Goal: Task Accomplishment & Management: Use online tool/utility

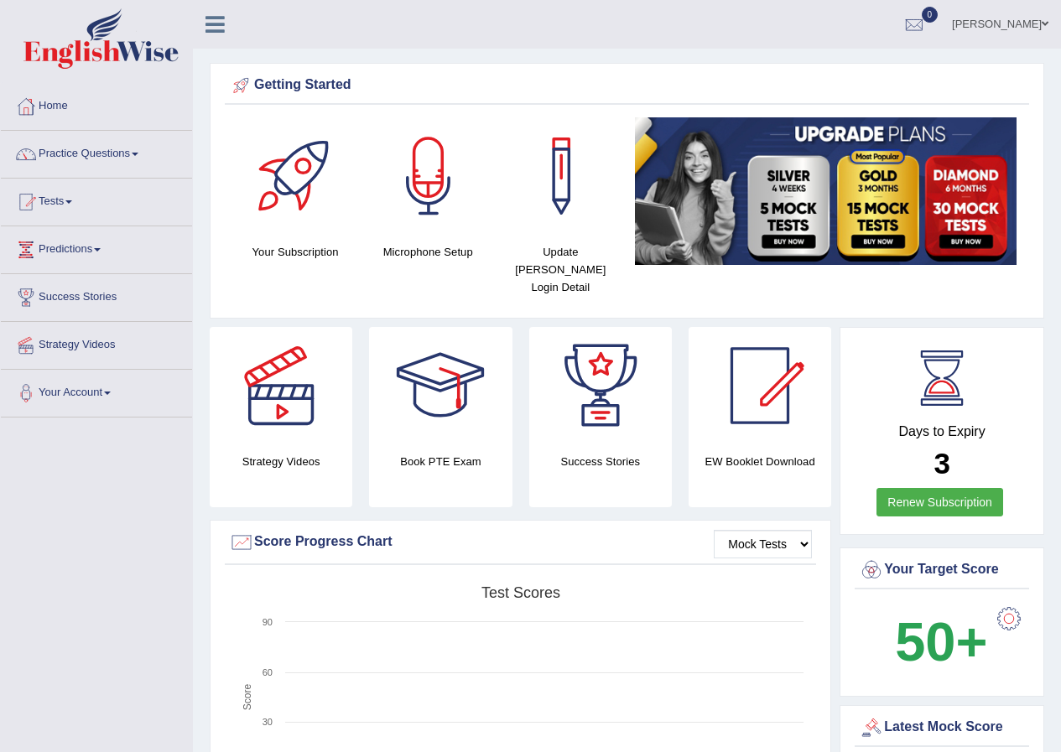
click at [1035, 23] on link "Nkechi Olaogbebikan" at bounding box center [1000, 22] width 122 height 44
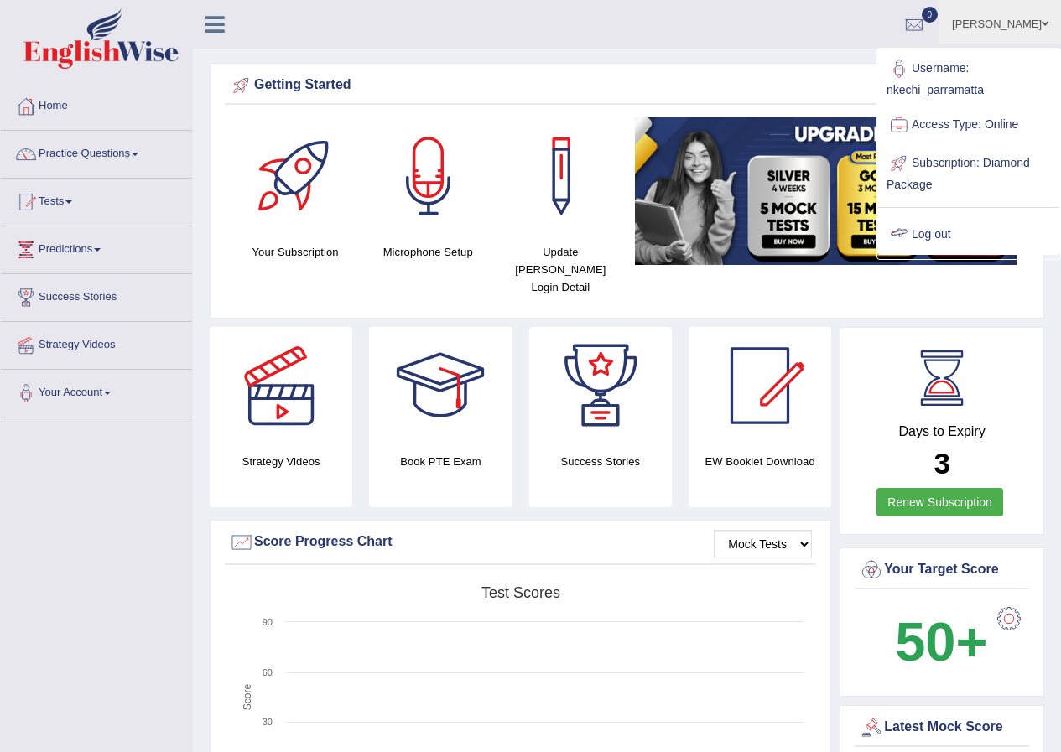
click at [941, 233] on link "Log out" at bounding box center [968, 234] width 181 height 39
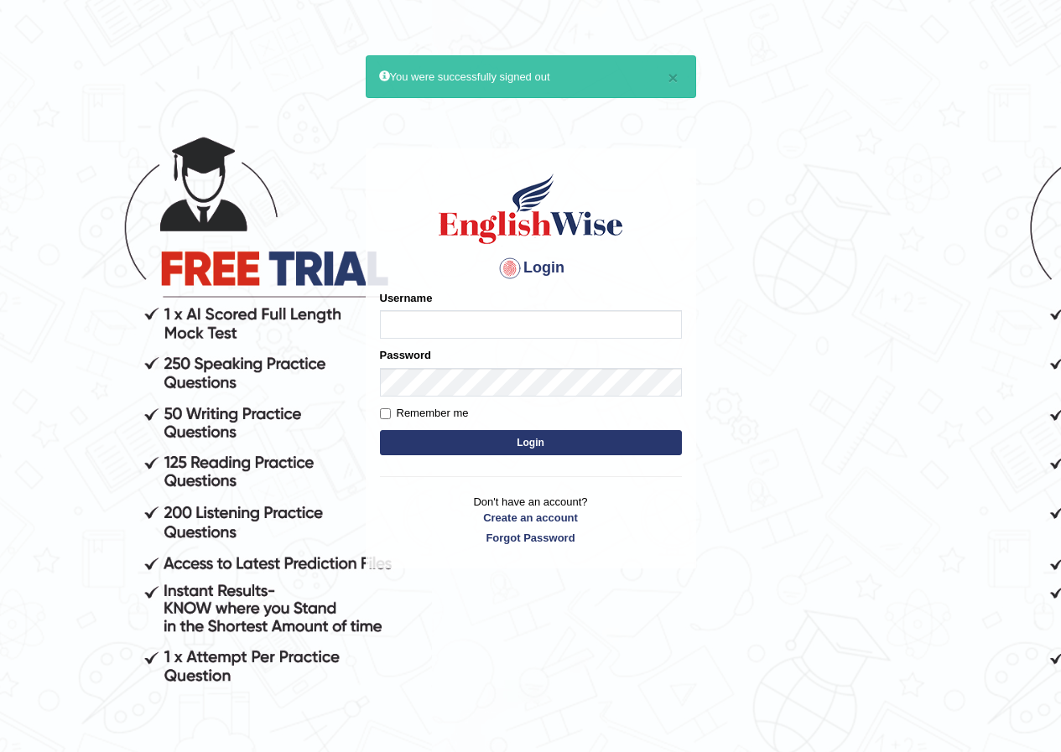
click at [511, 335] on input "Username" at bounding box center [531, 324] width 302 height 29
type input "scarlet30"
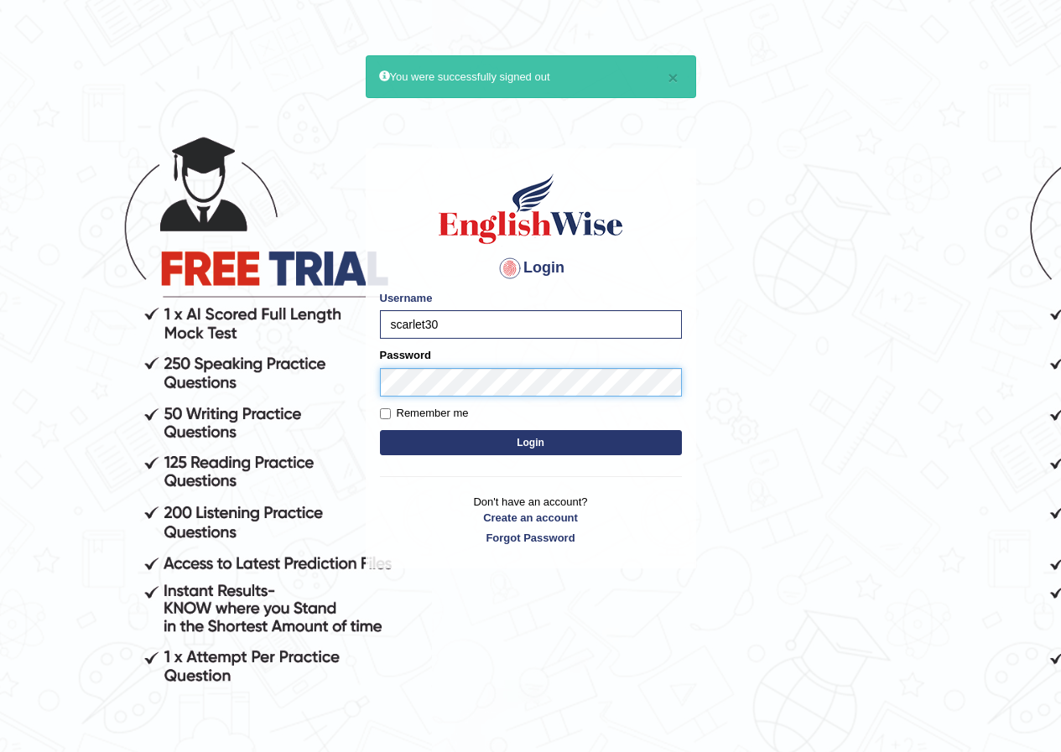
click at [380, 430] on button "Login" at bounding box center [531, 442] width 302 height 25
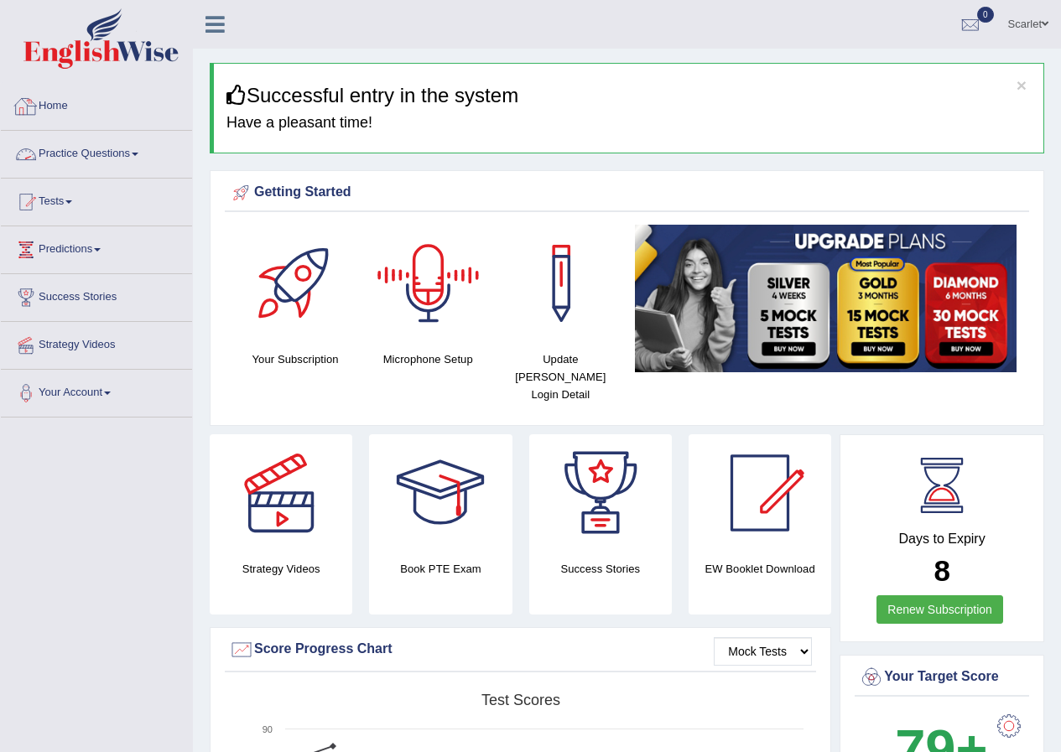
click at [117, 141] on link "Practice Questions" at bounding box center [96, 152] width 191 height 42
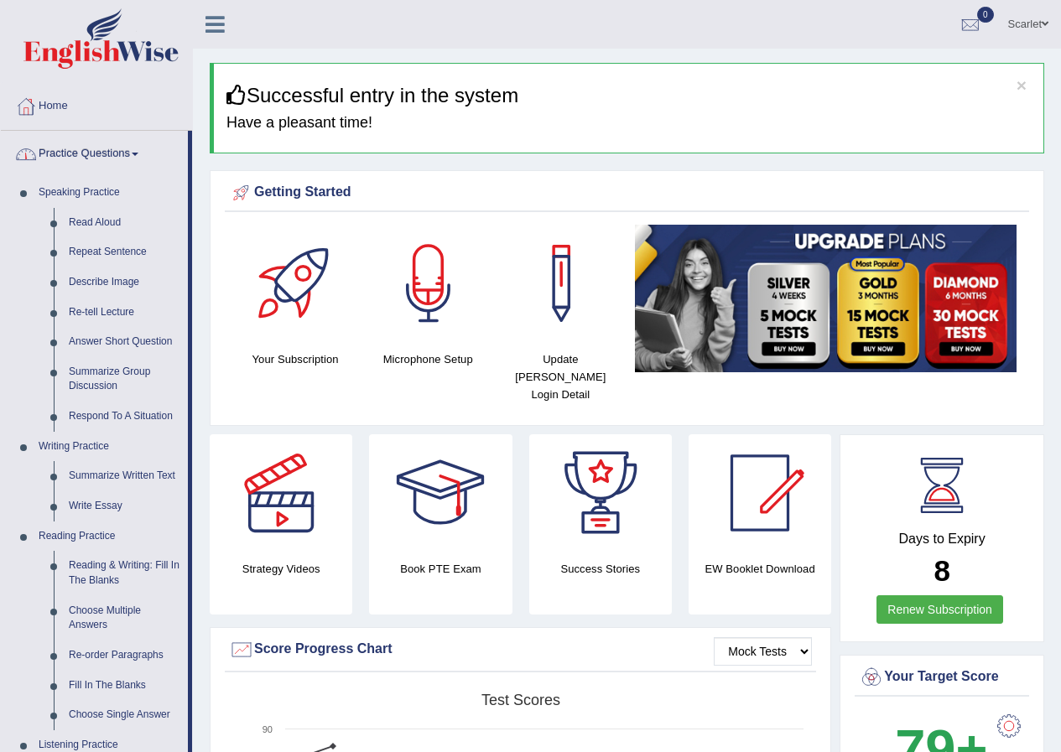
click at [113, 151] on link "Practice Questions" at bounding box center [94, 152] width 187 height 42
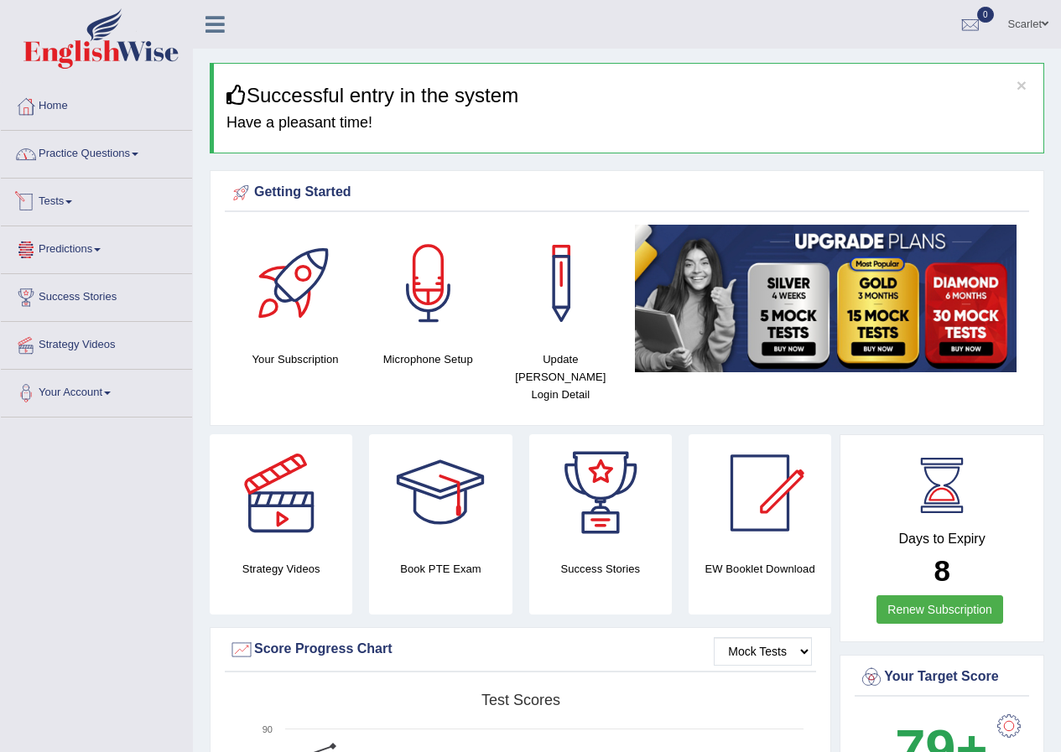
click at [64, 218] on link "Tests" at bounding box center [96, 200] width 191 height 42
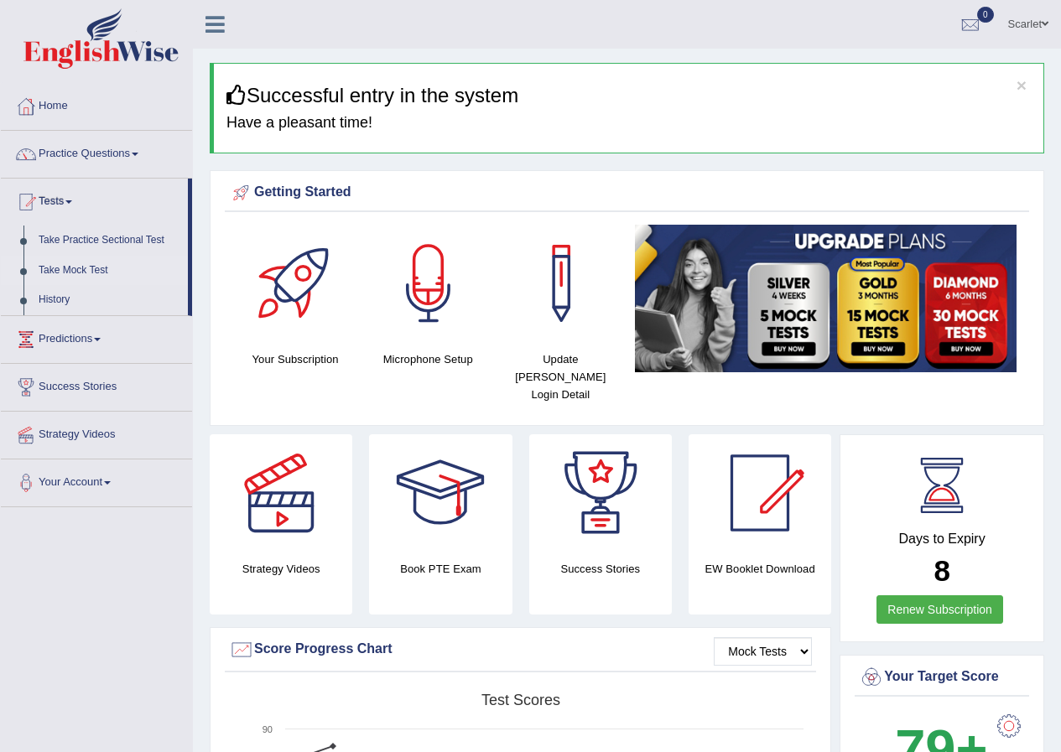
click at [96, 265] on link "Take Mock Test" at bounding box center [109, 271] width 157 height 30
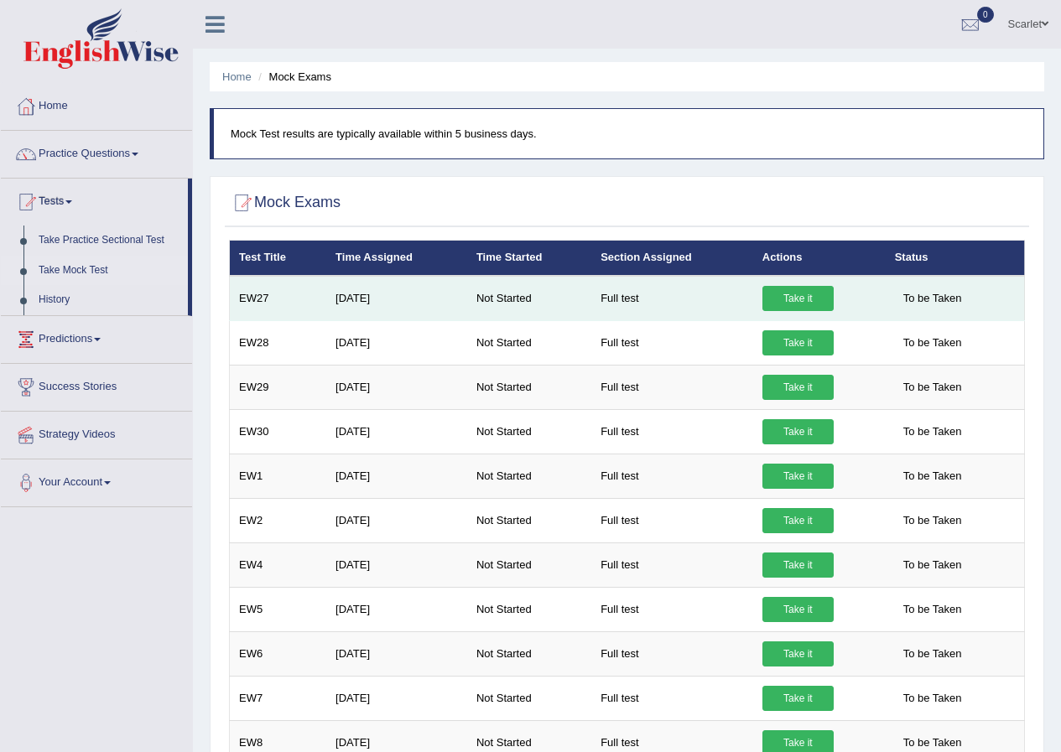
click at [791, 293] on link "Take it" at bounding box center [797, 298] width 71 height 25
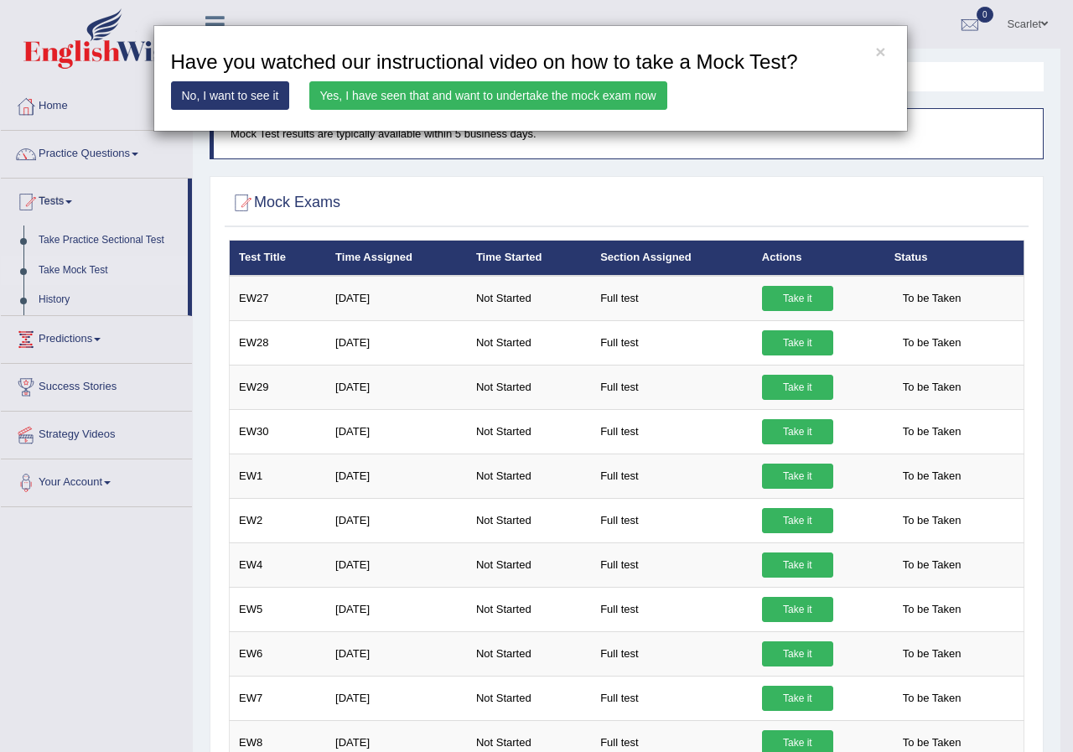
click at [428, 115] on div "× Have you watched our instructional video on how to take a Mock Test? No, I wa…" at bounding box center [530, 78] width 755 height 106
click at [488, 99] on link "Yes, I have seen that and want to undertake the mock exam now" at bounding box center [488, 95] width 358 height 29
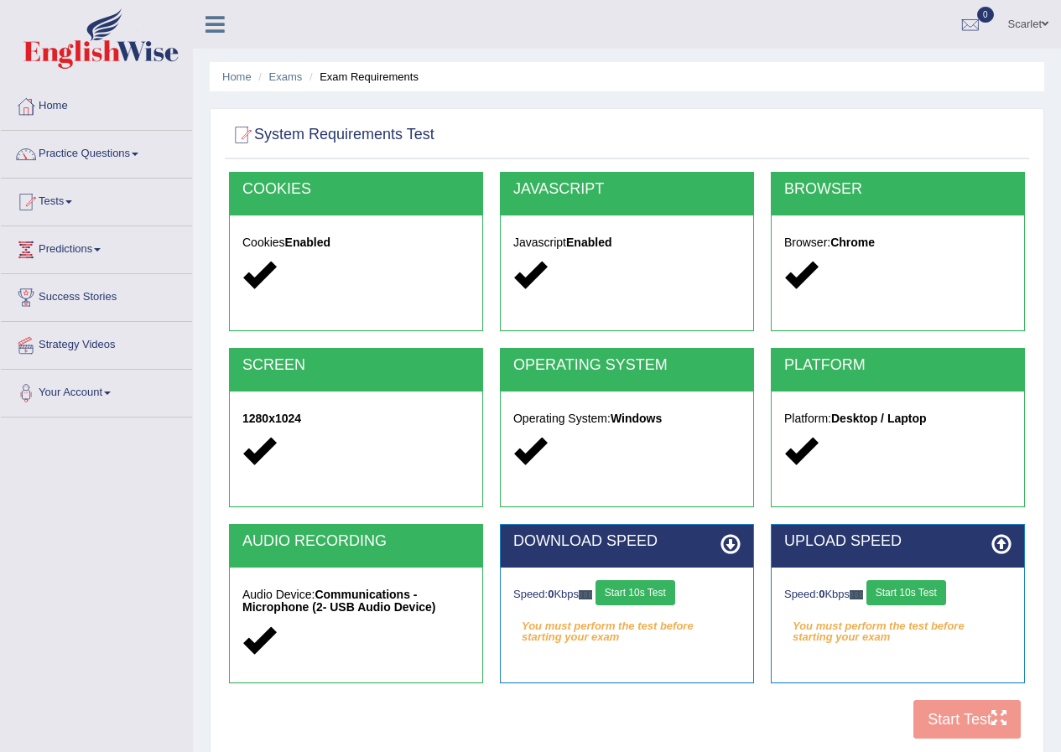
click at [653, 594] on button "Start 10s Test" at bounding box center [635, 592] width 80 height 25
click at [934, 599] on button "Start 10s Test" at bounding box center [906, 592] width 80 height 25
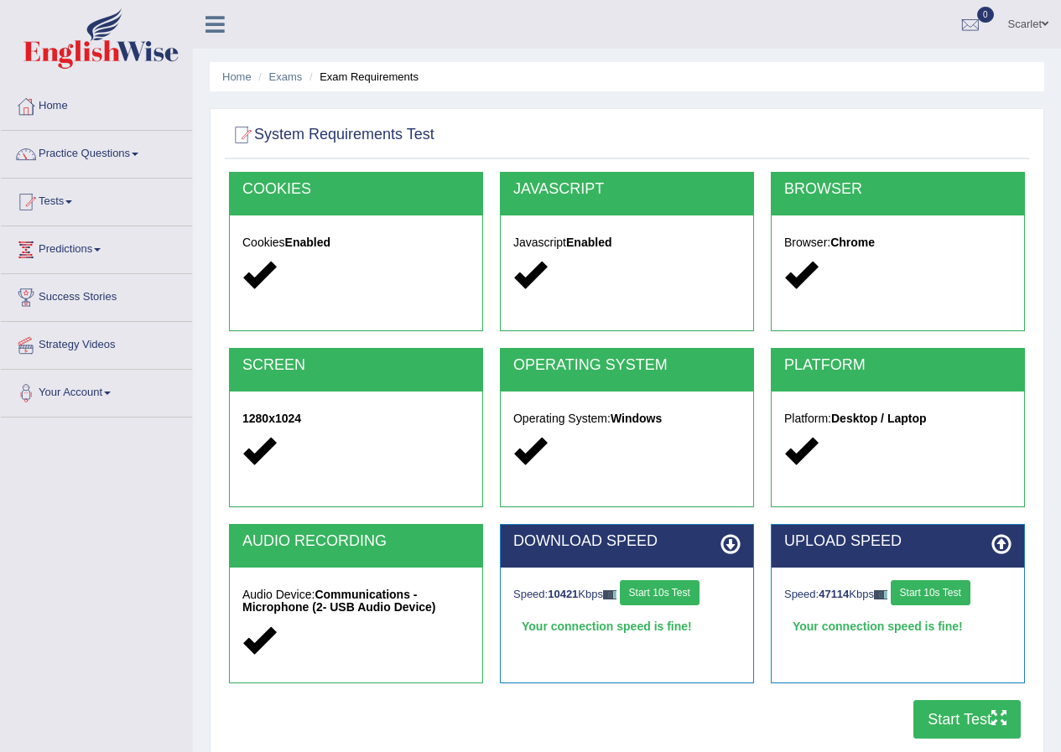
click at [668, 582] on button "Start 10s Test" at bounding box center [660, 592] width 80 height 25
click at [953, 711] on button "Start Test" at bounding box center [966, 719] width 107 height 39
